Goal: Navigation & Orientation: Understand site structure

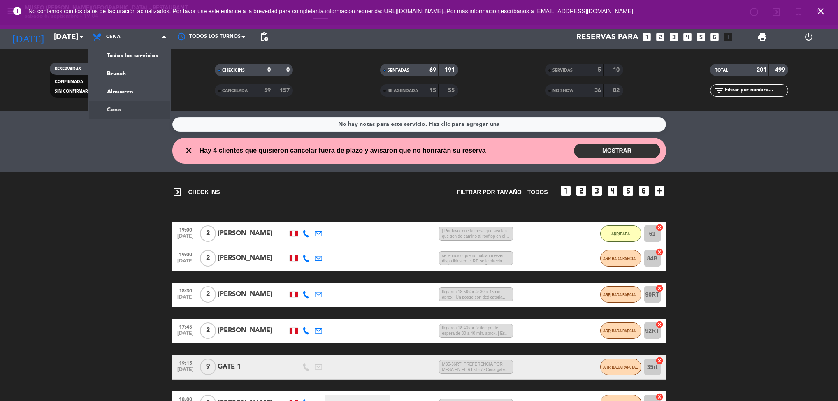
click at [127, 107] on div "menu [GEOGRAPHIC_DATA][PERSON_NAME] - Restaurant [DATE] 6. septiembre - 19:04 M…" at bounding box center [419, 55] width 838 height 111
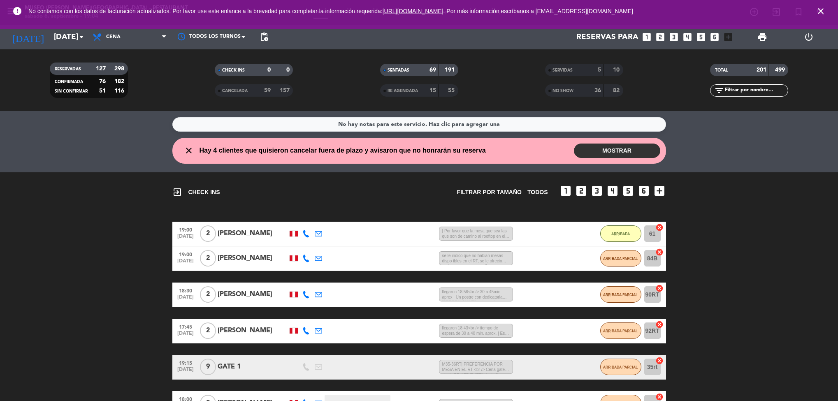
click at [824, 16] on span "close" at bounding box center [821, 11] width 22 height 22
click at [828, 14] on span "close" at bounding box center [821, 11] width 22 height 22
click at [822, 14] on icon "close" at bounding box center [821, 11] width 10 height 10
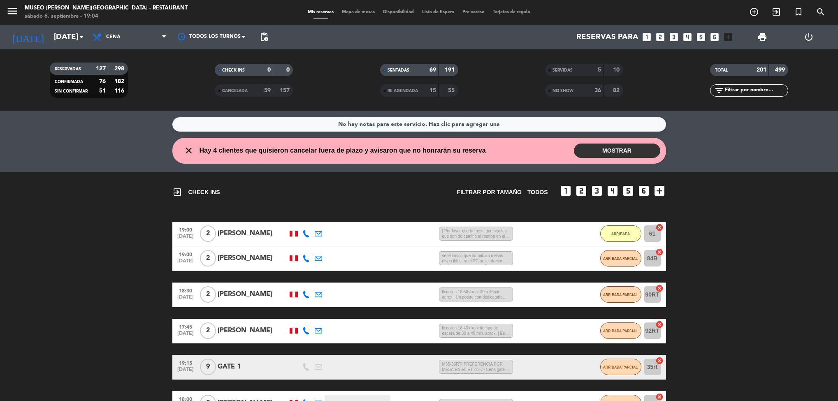
click at [824, 4] on div "menu [GEOGRAPHIC_DATA][PERSON_NAME] - Restaurant [DATE] 6. septiembre - 19:04 M…" at bounding box center [419, 12] width 838 height 25
click at [360, 4] on div "menu [GEOGRAPHIC_DATA][PERSON_NAME] - Restaurant [DATE] 6. septiembre - 19:04 M…" at bounding box center [419, 12] width 838 height 25
click at [352, 14] on span "Mapa de mesas" at bounding box center [358, 12] width 41 height 5
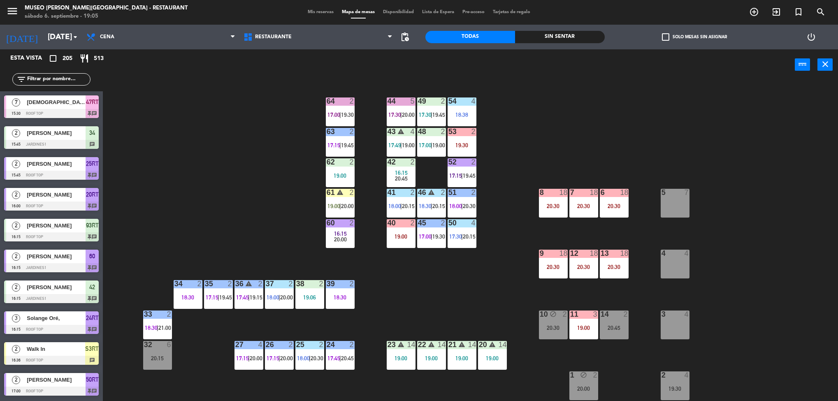
click at [481, 353] on div "20 warning 14 19:00" at bounding box center [492, 355] width 29 height 29
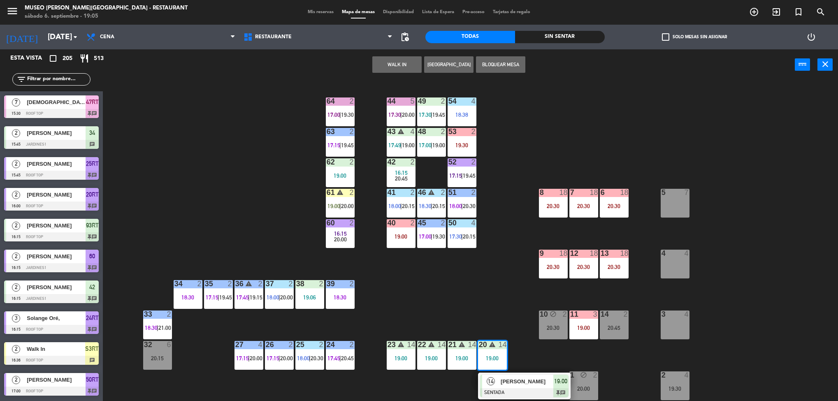
click at [555, 382] on div "14 [PERSON_NAME] SENTADA 19:00 chat" at bounding box center [524, 386] width 105 height 27
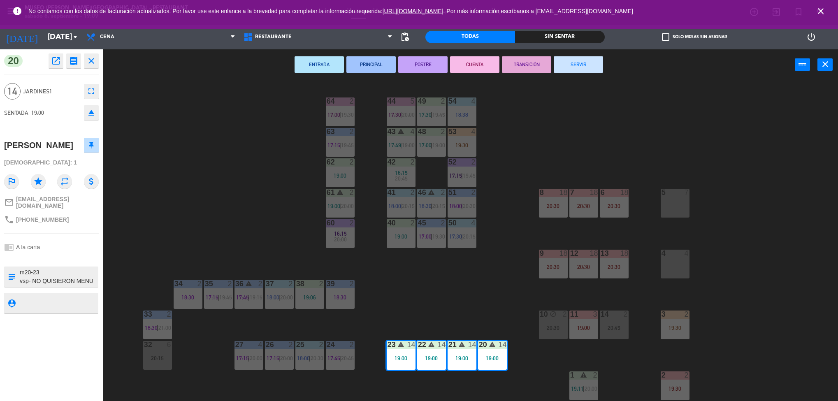
click at [616, 209] on div "6 18 20:30" at bounding box center [614, 203] width 29 height 29
